Goal: Obtain resource: Download file/media

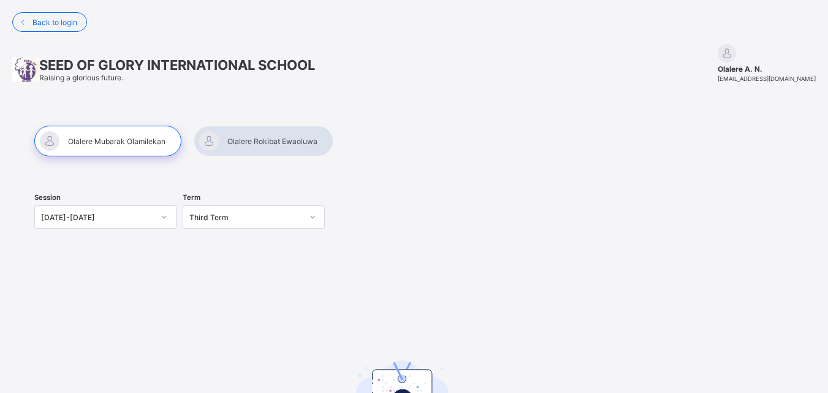
click at [148, 147] on div at bounding box center [107, 141] width 147 height 31
click at [246, 132] on div at bounding box center [264, 141] width 140 height 31
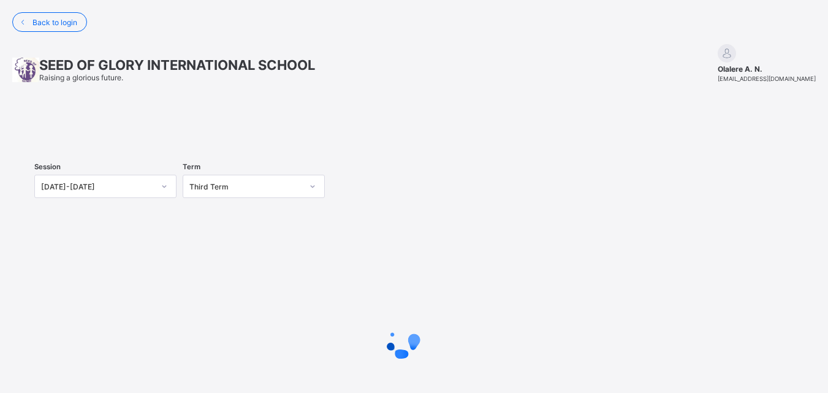
click at [246, 126] on div at bounding box center [413, 126] width 759 height 0
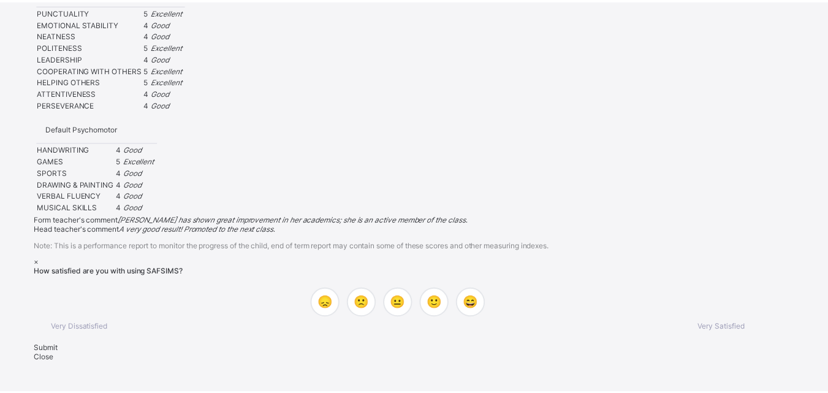
scroll to position [1394, 0]
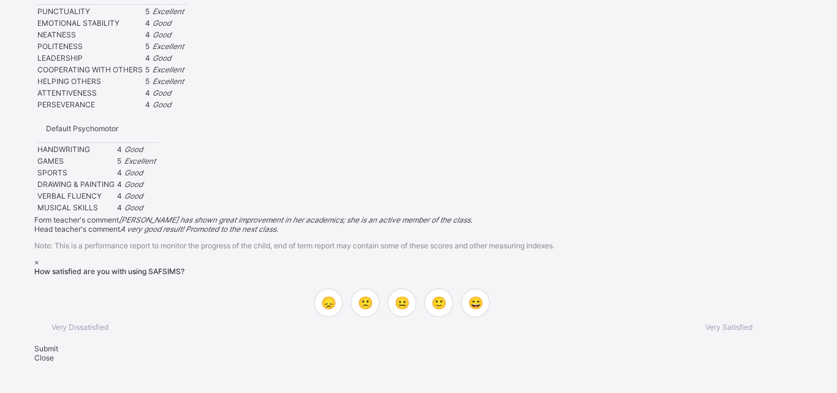
click at [507, 257] on div "×" at bounding box center [401, 261] width 735 height 9
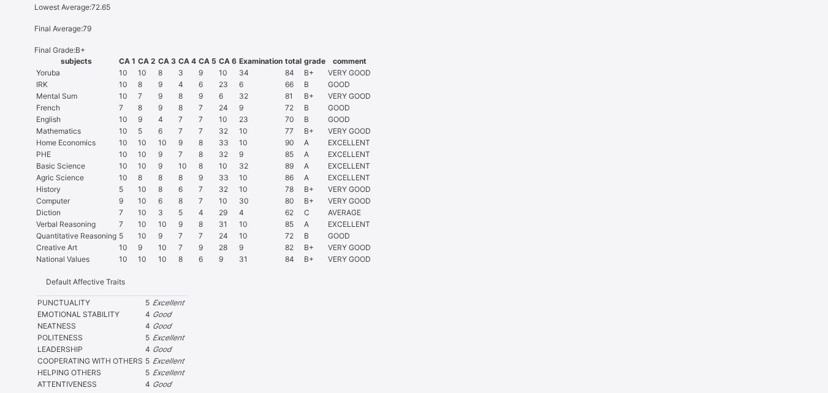
scroll to position [107, 0]
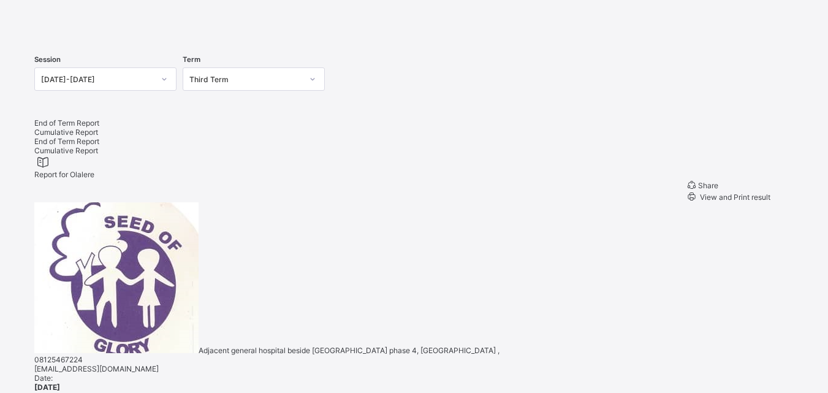
click at [109, 18] on div at bounding box center [413, 18] width 759 height 0
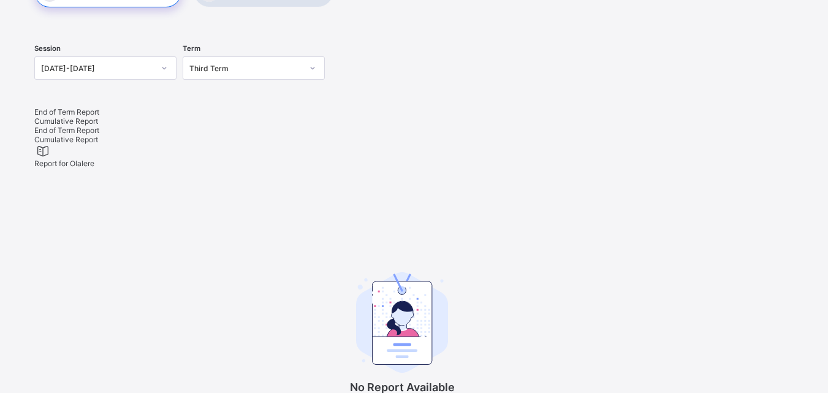
scroll to position [262, 0]
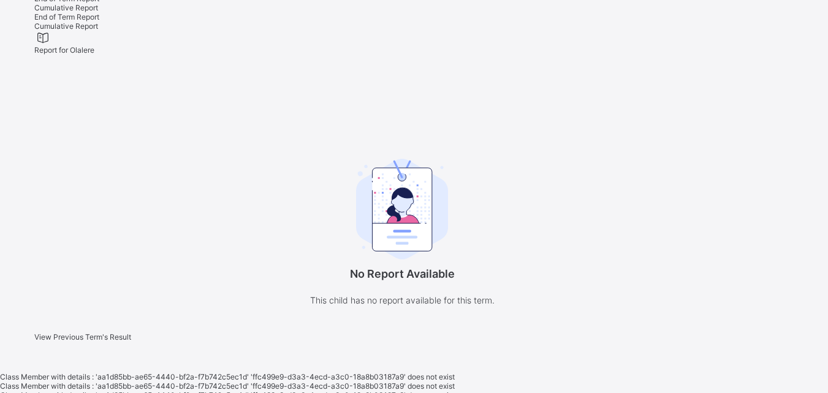
click at [131, 341] on span "View Previous Term's Result" at bounding box center [82, 336] width 97 height 9
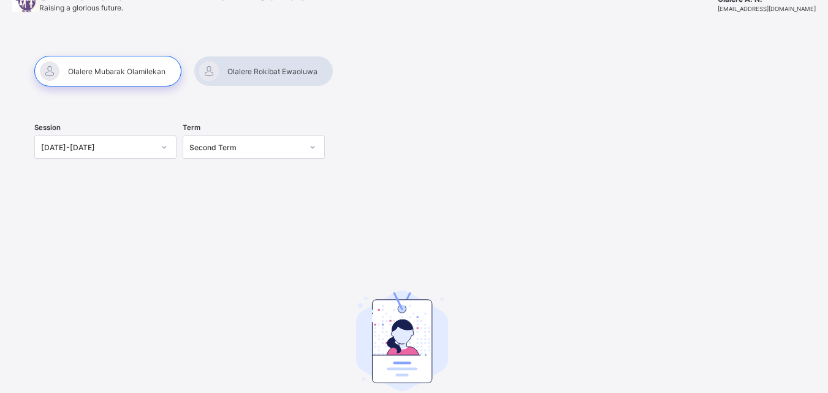
scroll to position [0, 0]
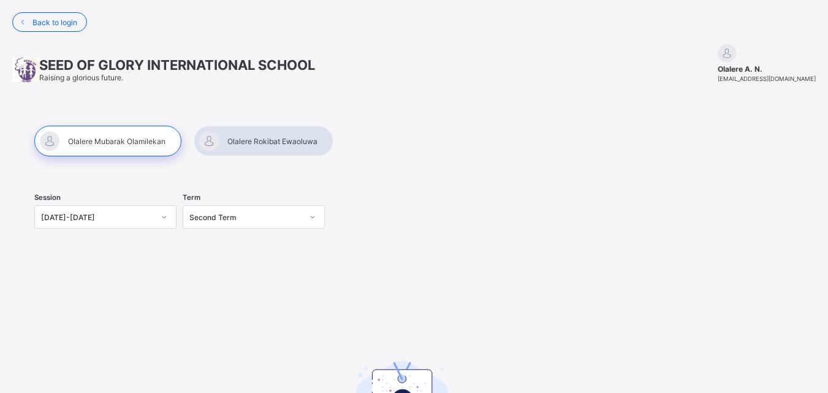
click at [121, 140] on div at bounding box center [107, 141] width 147 height 31
click at [268, 147] on div at bounding box center [264, 141] width 140 height 31
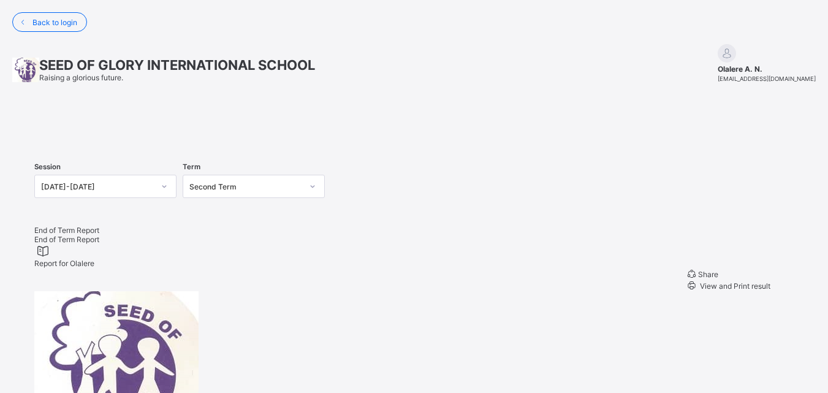
click at [146, 126] on div at bounding box center [413, 126] width 759 height 0
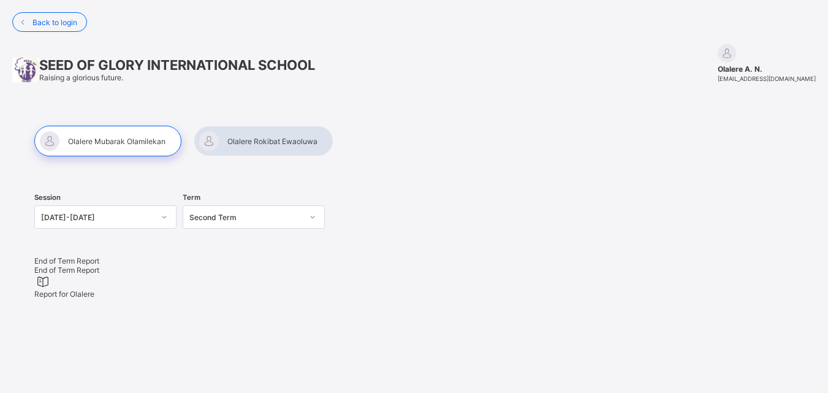
click at [121, 143] on div at bounding box center [107, 141] width 147 height 31
click at [156, 133] on div at bounding box center [107, 141] width 147 height 31
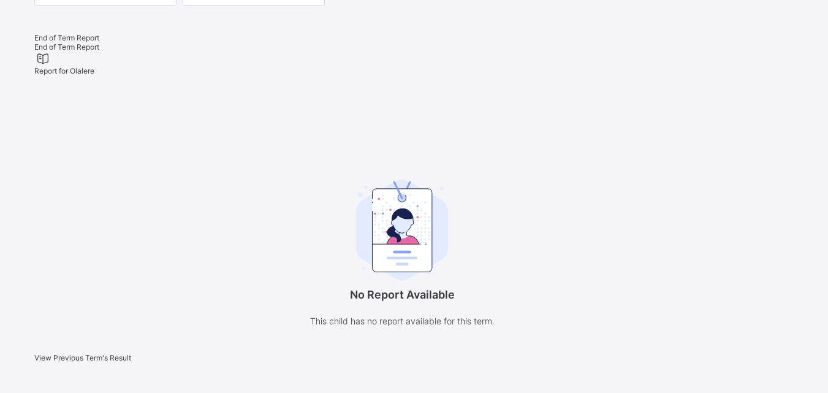
click at [56, 53] on div "Report for Olalere" at bounding box center [401, 63] width 735 height 24
click at [94, 66] on span "Report for Olalere" at bounding box center [64, 70] width 60 height 9
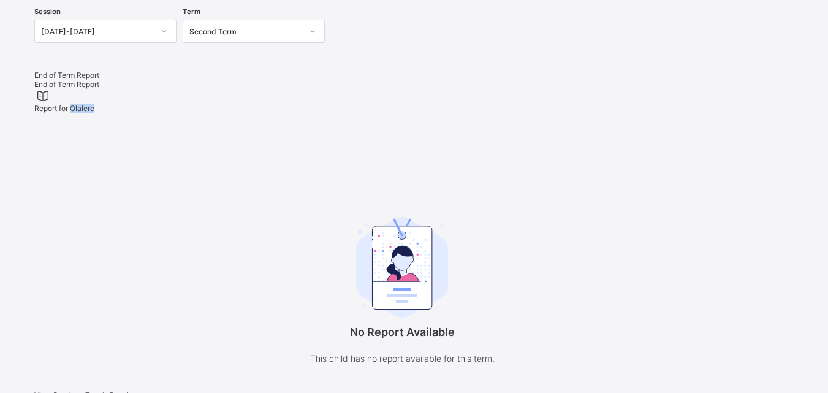
scroll to position [140, 0]
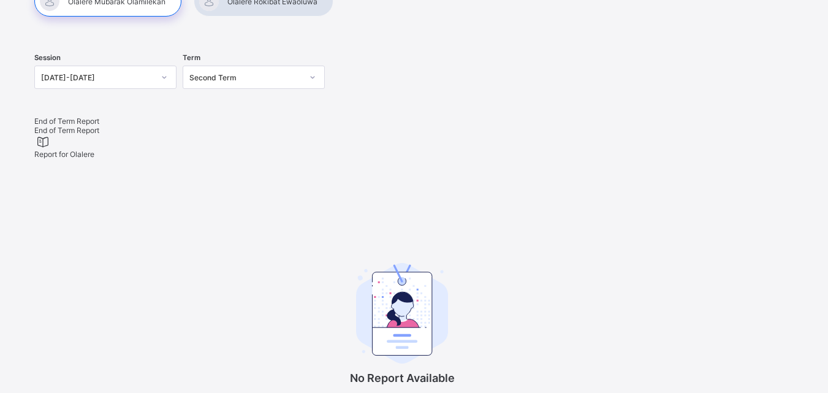
click at [89, 126] on span "End of Term Report" at bounding box center [66, 120] width 65 height 9
click at [67, 126] on div "End of Term Report" at bounding box center [401, 120] width 735 height 9
click at [93, 126] on div "End of Term Report" at bounding box center [401, 120] width 735 height 9
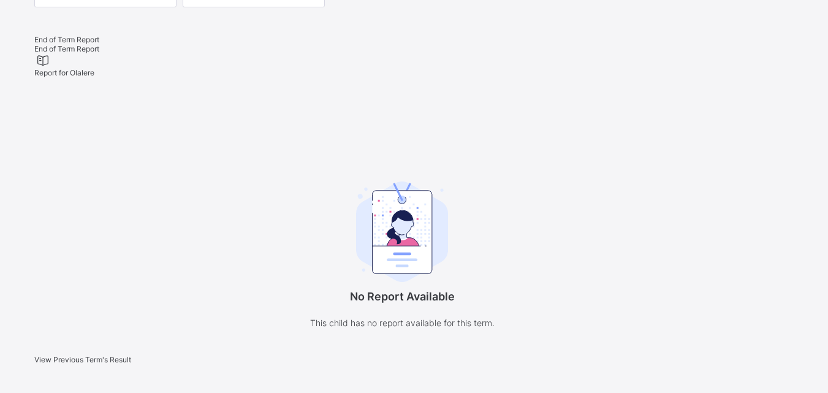
scroll to position [262, 0]
click at [131, 353] on span "View Previous Term's Result" at bounding box center [82, 357] width 97 height 9
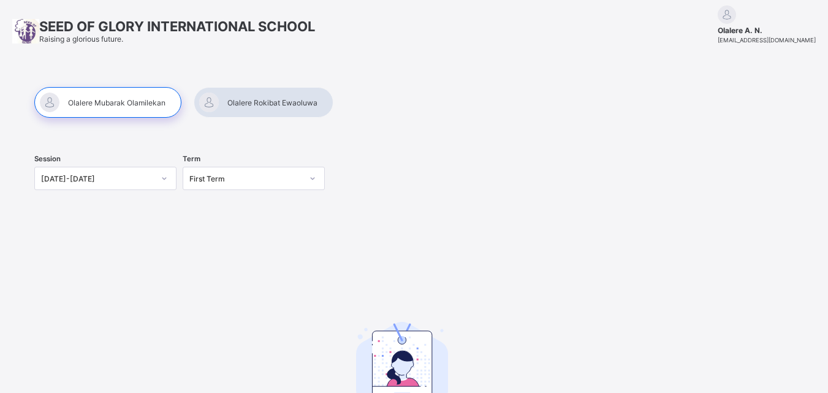
scroll to position [0, 0]
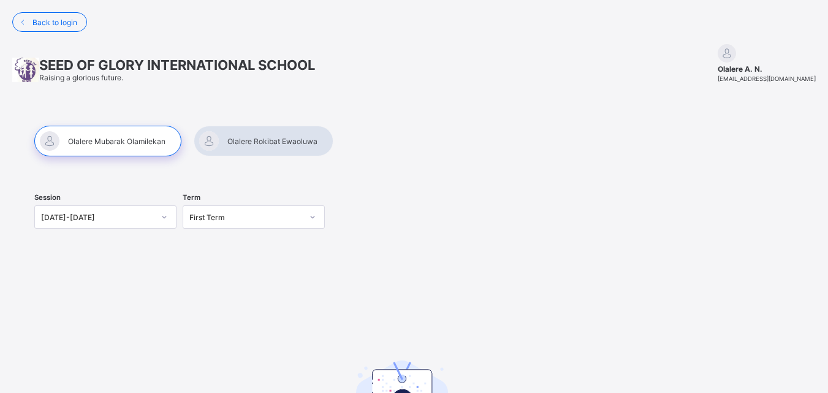
click at [75, 149] on div at bounding box center [107, 141] width 147 height 31
click at [110, 144] on div at bounding box center [107, 141] width 147 height 31
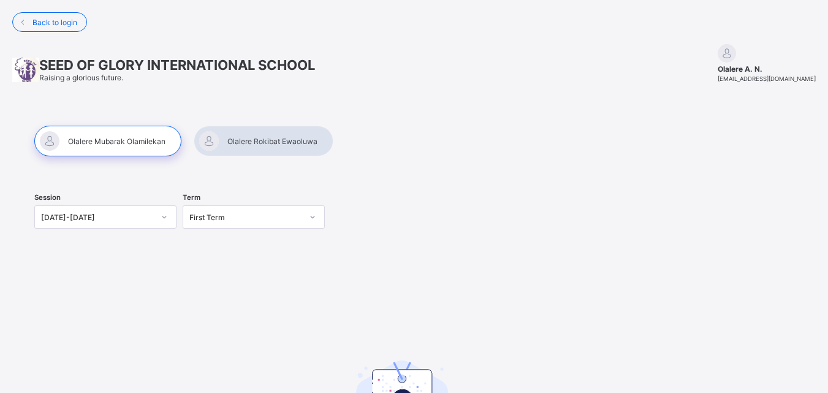
click at [283, 145] on div at bounding box center [264, 141] width 140 height 31
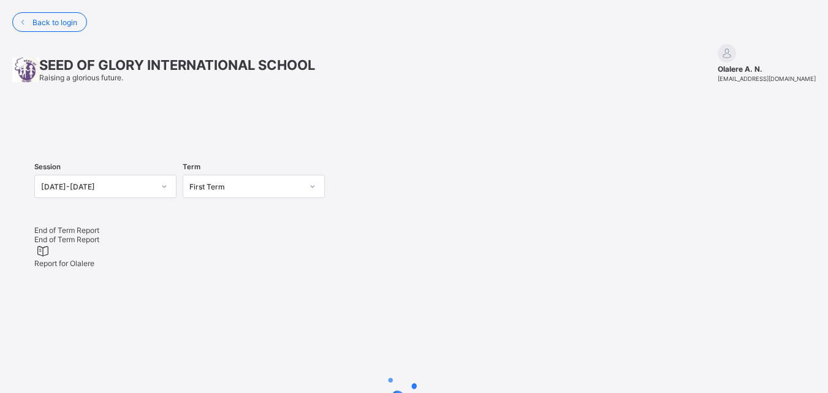
click at [155, 126] on div at bounding box center [413, 126] width 759 height 0
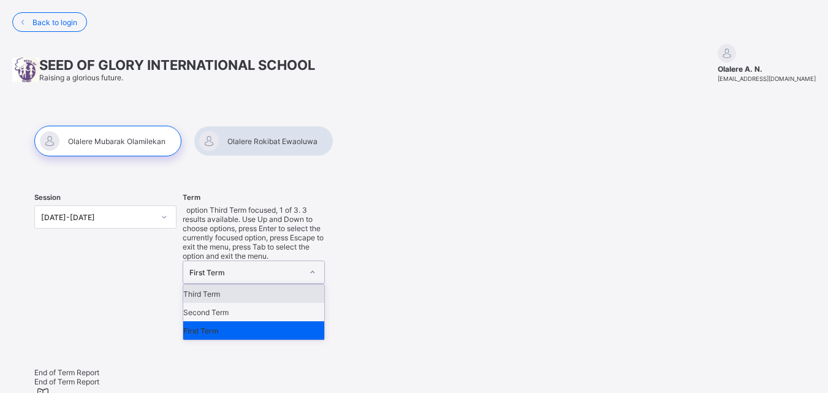
click at [252, 261] on div "First Term" at bounding box center [242, 272] width 118 height 22
click at [236, 284] on div "Third Term" at bounding box center [253, 293] width 141 height 18
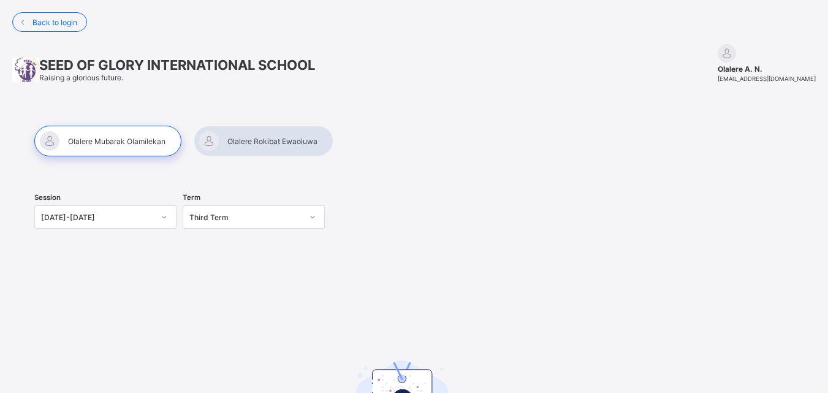
click at [113, 151] on div at bounding box center [107, 141] width 147 height 31
click at [149, 143] on div at bounding box center [107, 141] width 147 height 31
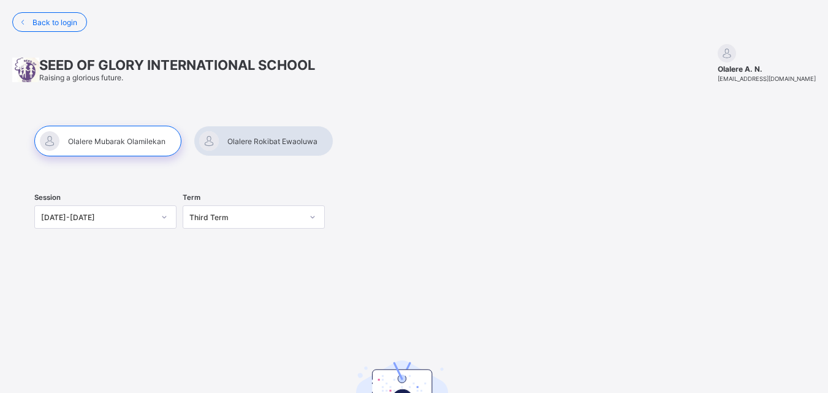
click at [227, 219] on div "Third Term" at bounding box center [245, 217] width 113 height 9
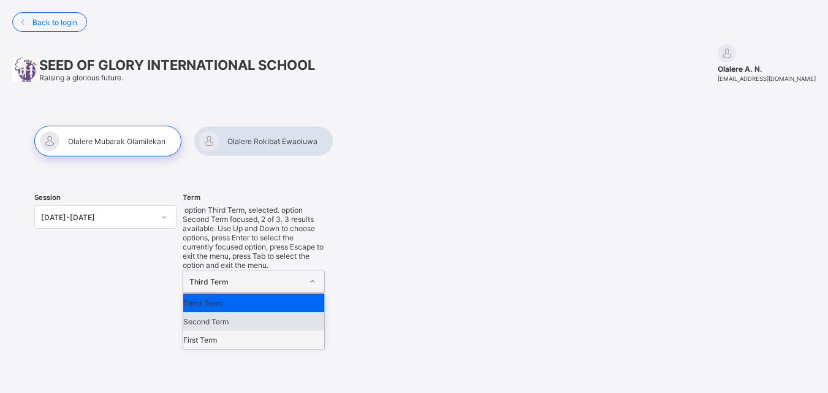
click at [216, 312] on div "Second Term" at bounding box center [253, 321] width 141 height 18
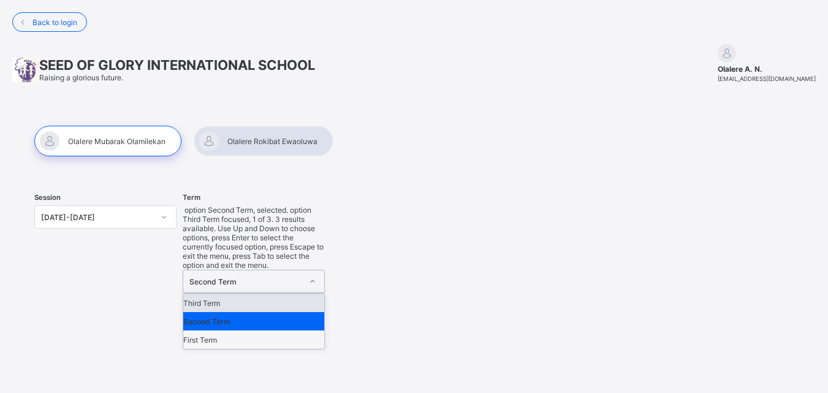
click at [221, 277] on div "Second Term" at bounding box center [245, 281] width 113 height 9
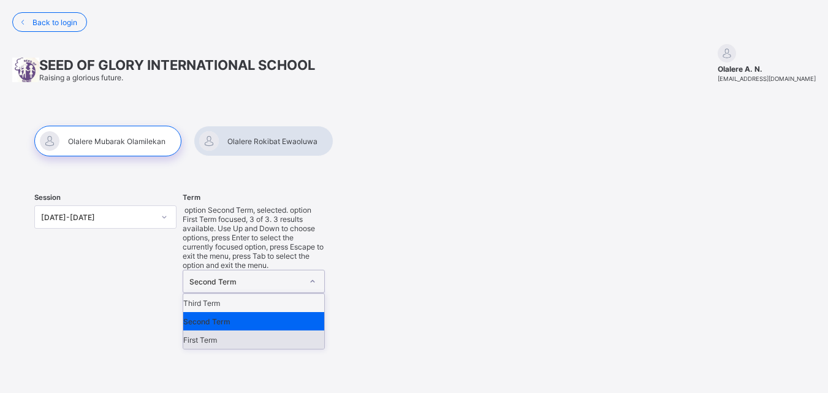
click at [211, 330] on div "First Term" at bounding box center [253, 339] width 141 height 18
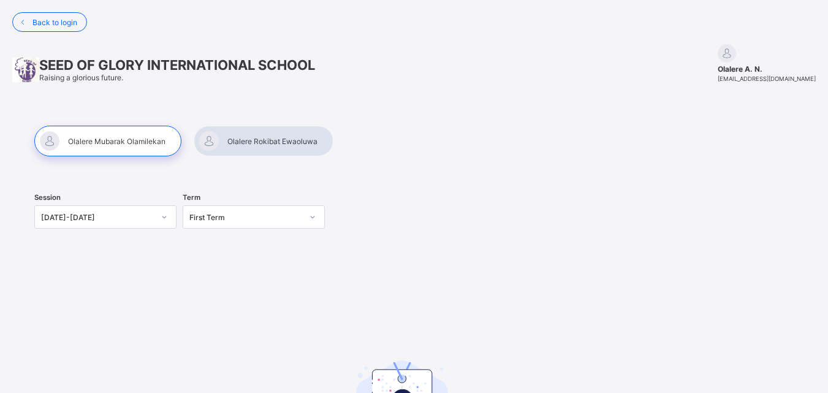
click at [156, 145] on div at bounding box center [107, 141] width 147 height 31
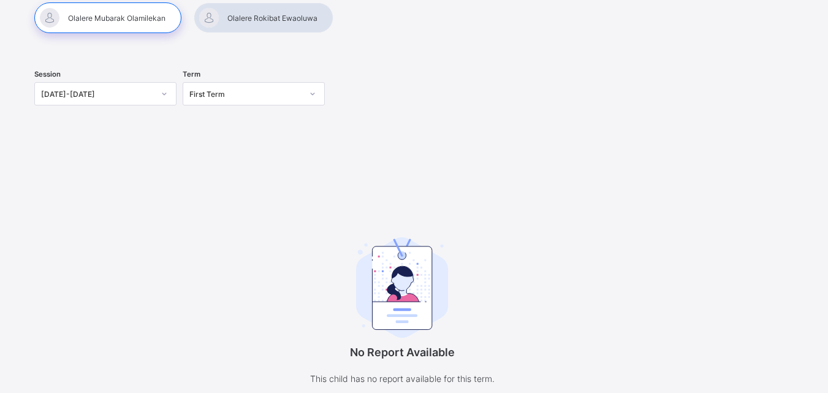
scroll to position [172, 0]
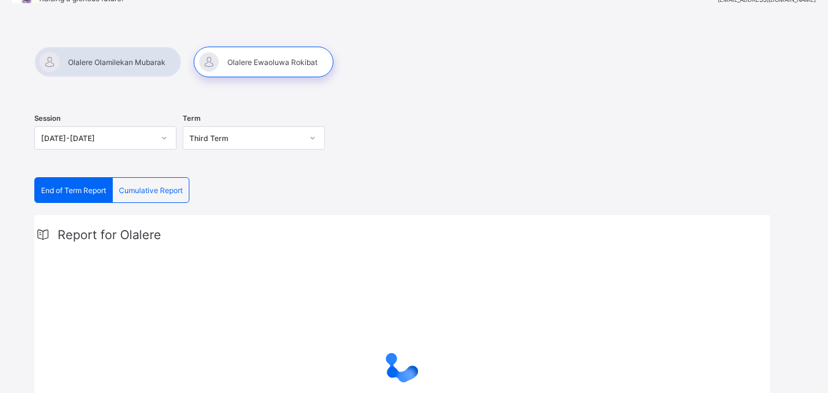
scroll to position [204, 0]
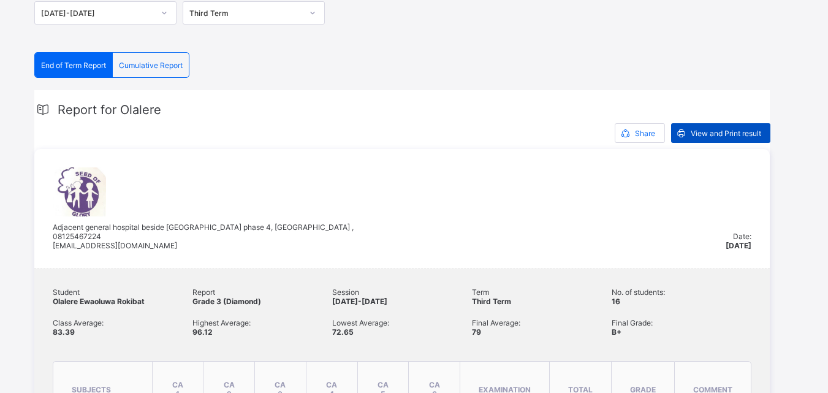
click at [705, 132] on span "View and Print result" at bounding box center [726, 133] width 70 height 9
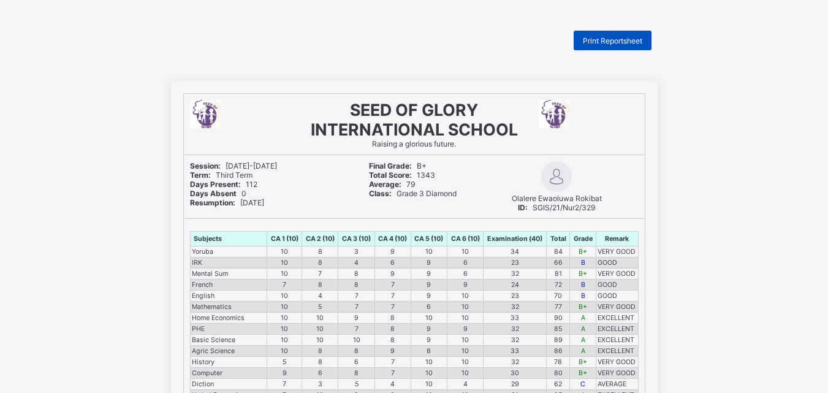
click at [617, 45] on div "Print Reportsheet" at bounding box center [613, 41] width 78 height 20
click at [602, 45] on span "Print Reportsheet" at bounding box center [612, 40] width 59 height 9
click at [588, 40] on span "Print Reportsheet" at bounding box center [612, 40] width 59 height 9
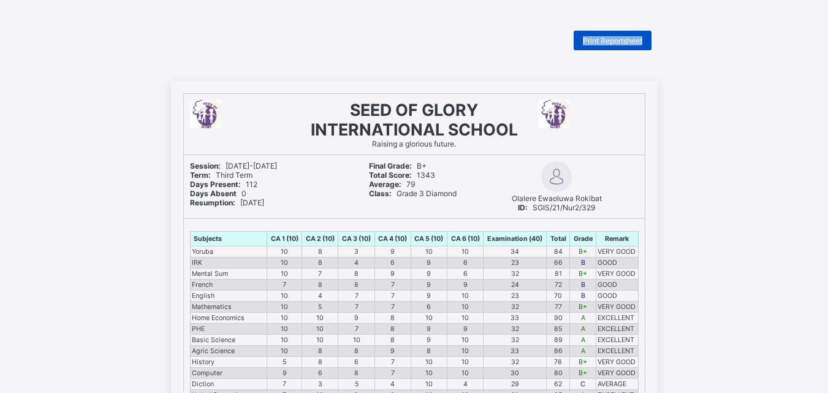
click at [588, 40] on span "Print Reportsheet" at bounding box center [612, 40] width 59 height 9
